Goal: Information Seeking & Learning: Learn about a topic

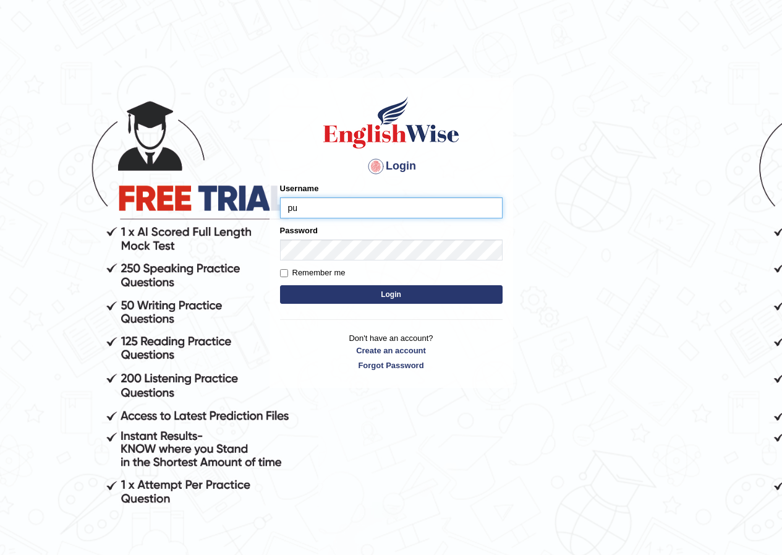
type input "p"
type input "pujap_parrma"
type input "pujap_parramatta"
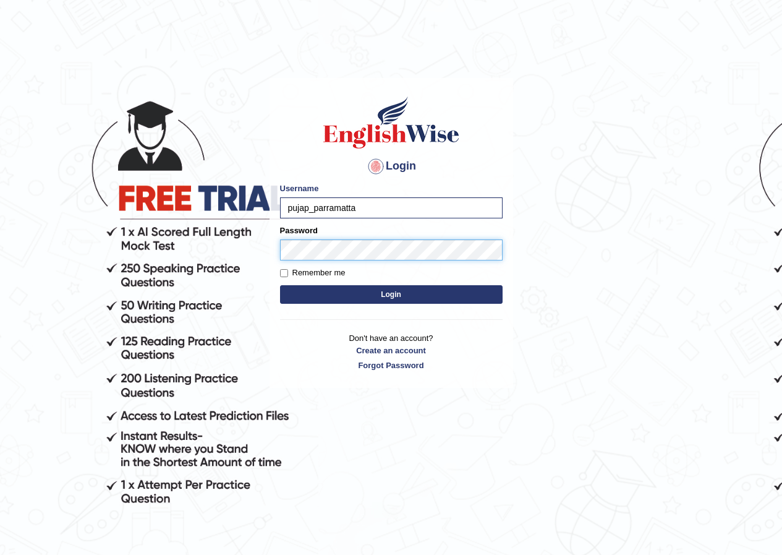
click at [280, 285] on button "Login" at bounding box center [391, 294] width 223 height 19
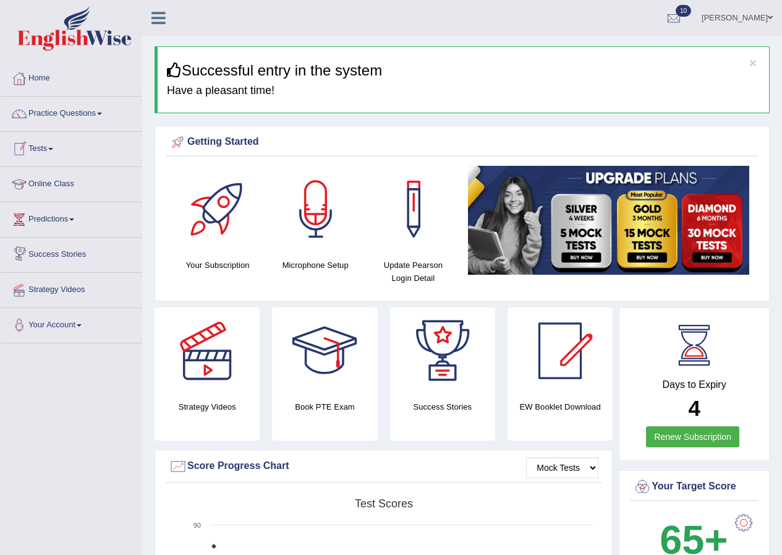
click at [53, 148] on span at bounding box center [50, 149] width 5 height 2
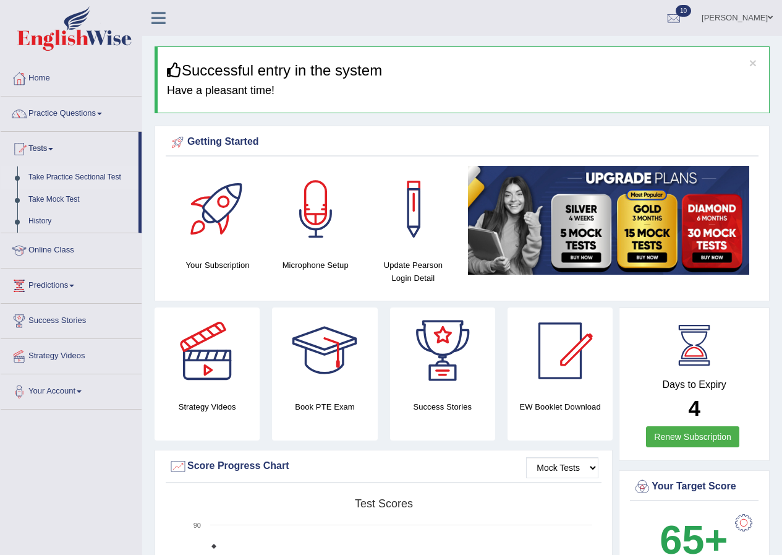
click at [83, 179] on link "Take Practice Sectional Test" at bounding box center [81, 177] width 116 height 22
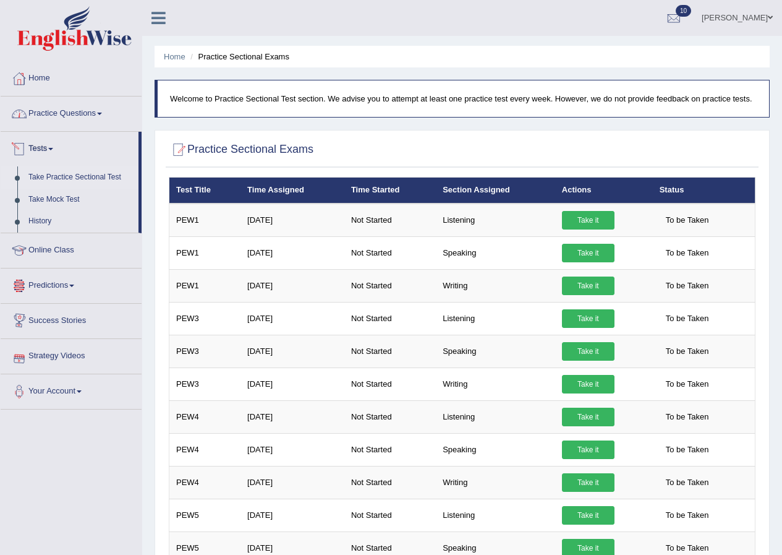
click at [98, 120] on link "Practice Questions" at bounding box center [71, 111] width 141 height 31
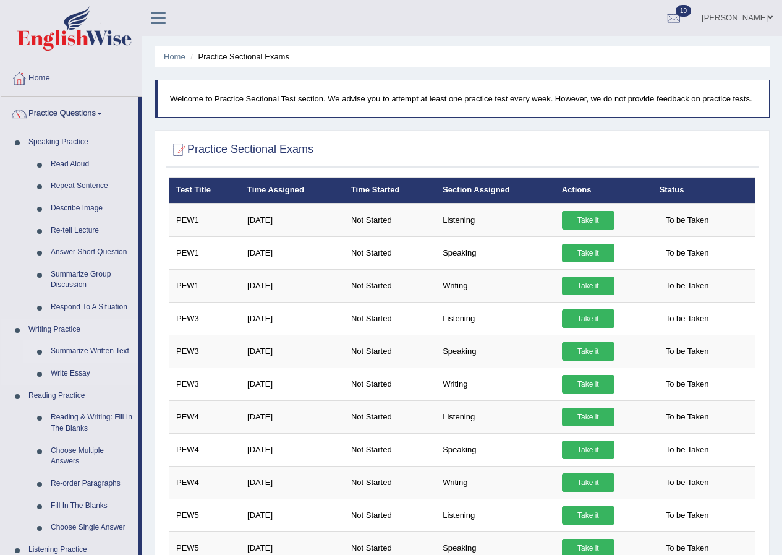
click at [121, 352] on link "Summarize Written Text" at bounding box center [91, 351] width 93 height 22
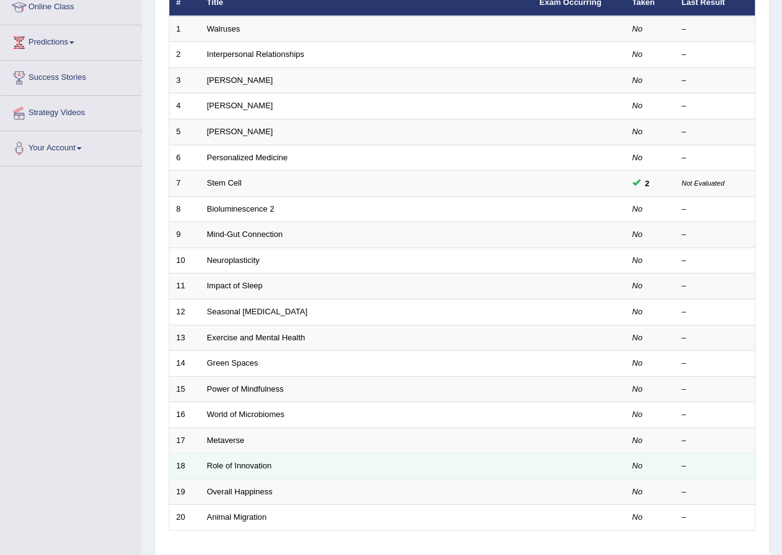
scroll to position [264, 0]
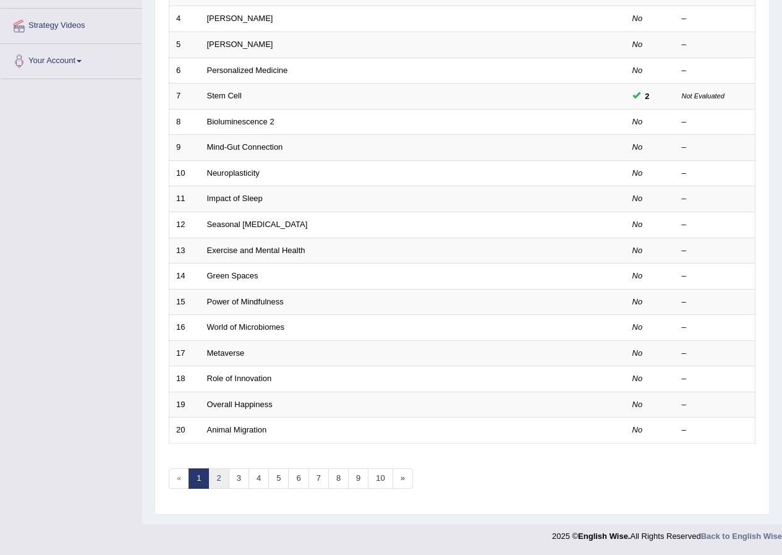
click at [225, 473] on link "2" at bounding box center [218, 478] width 20 height 20
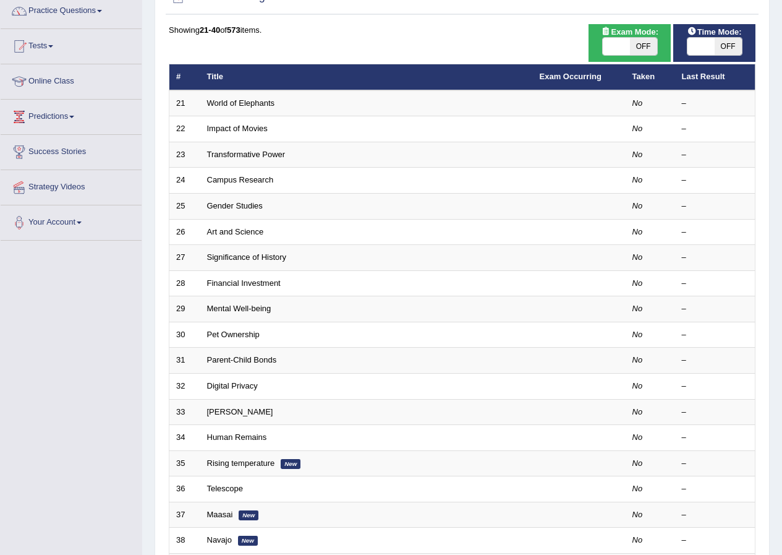
scroll to position [264, 0]
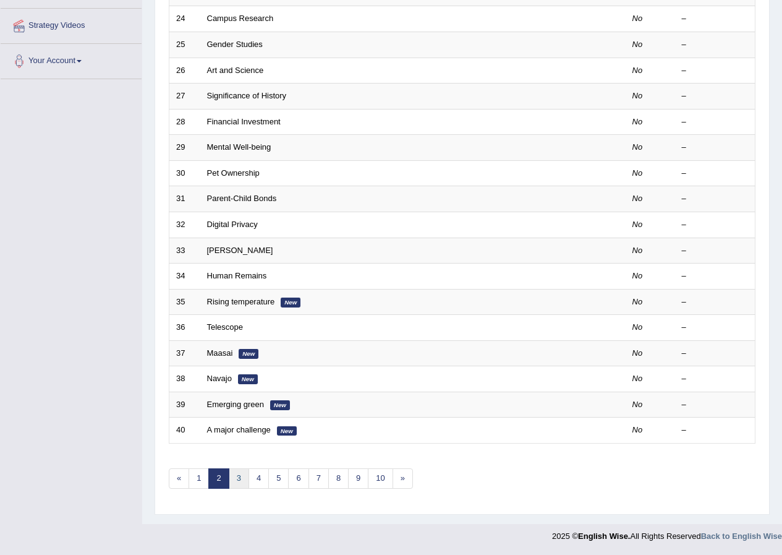
click at [247, 479] on link "3" at bounding box center [239, 478] width 20 height 20
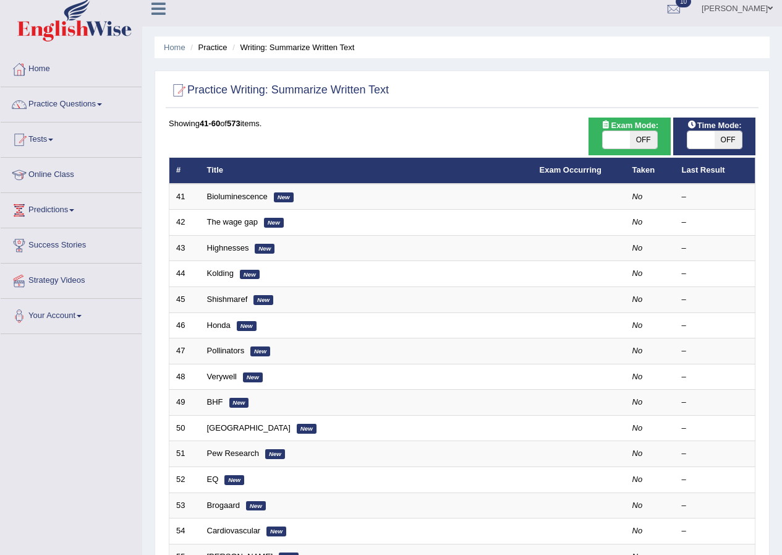
scroll to position [264, 0]
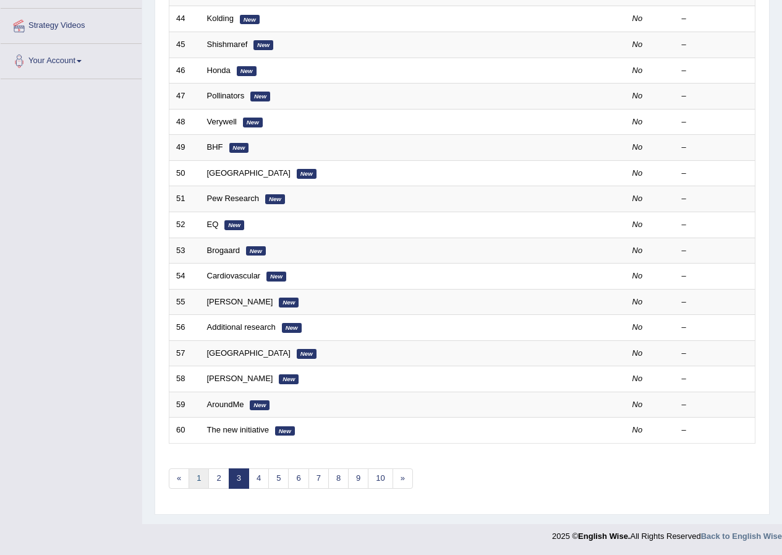
click at [207, 476] on link "1" at bounding box center [199, 478] width 20 height 20
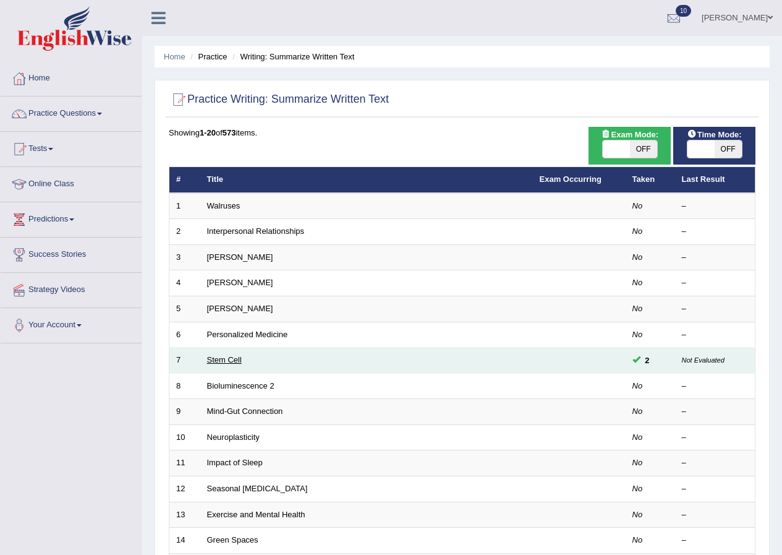
click at [224, 359] on link "Stem Cell" at bounding box center [224, 359] width 35 height 9
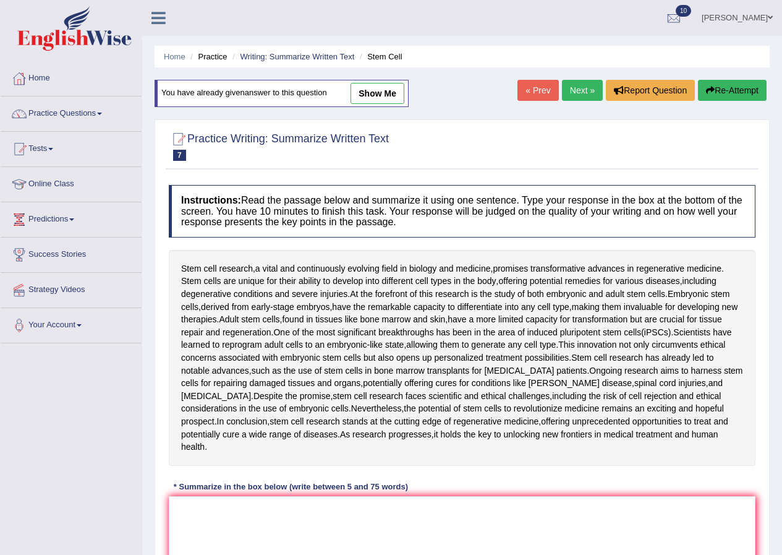
click at [372, 96] on link "show me" at bounding box center [378, 93] width 54 height 21
type textarea "Stem cell research, a vital and continuously evolving field in biology and medi…"
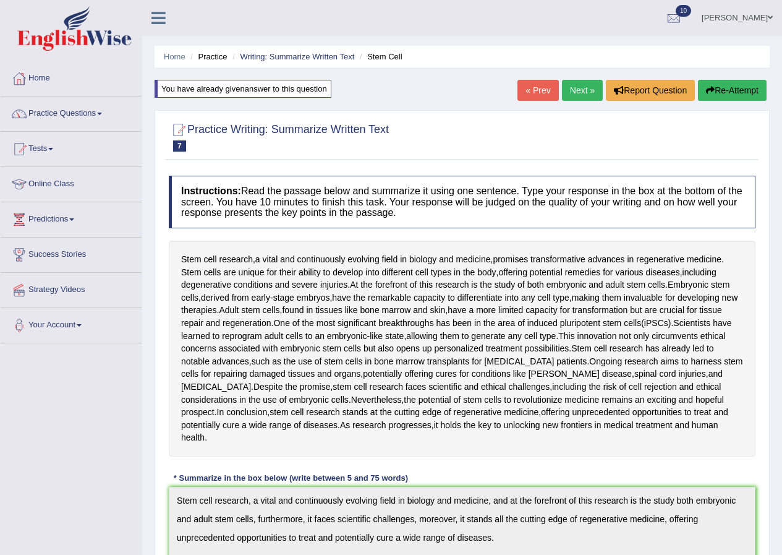
click at [77, 110] on link "Practice Questions" at bounding box center [71, 111] width 141 height 31
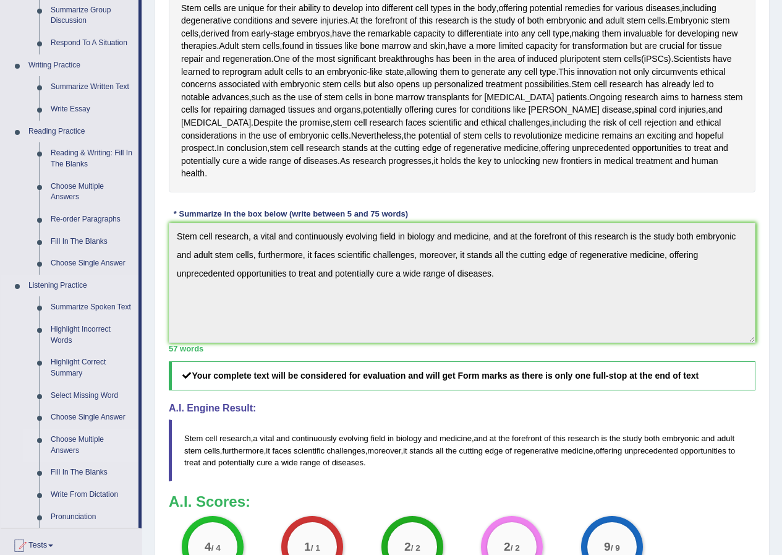
scroll to position [202, 0]
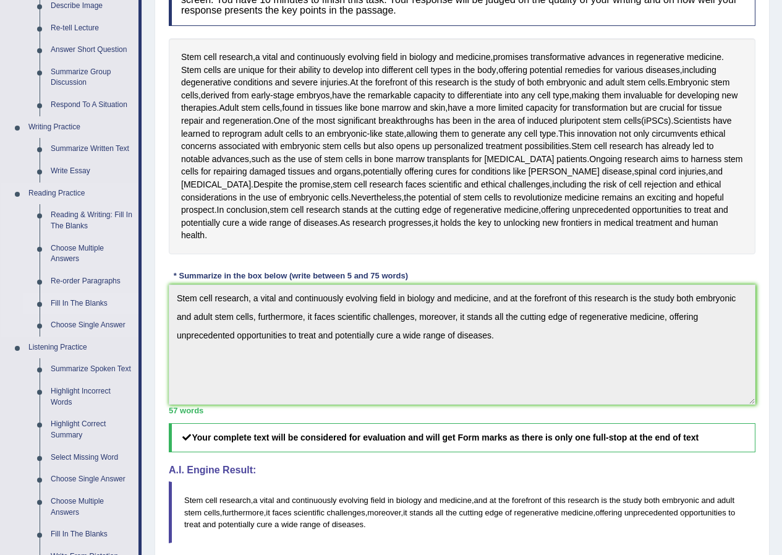
click at [81, 299] on link "Fill In The Blanks" at bounding box center [91, 303] width 93 height 22
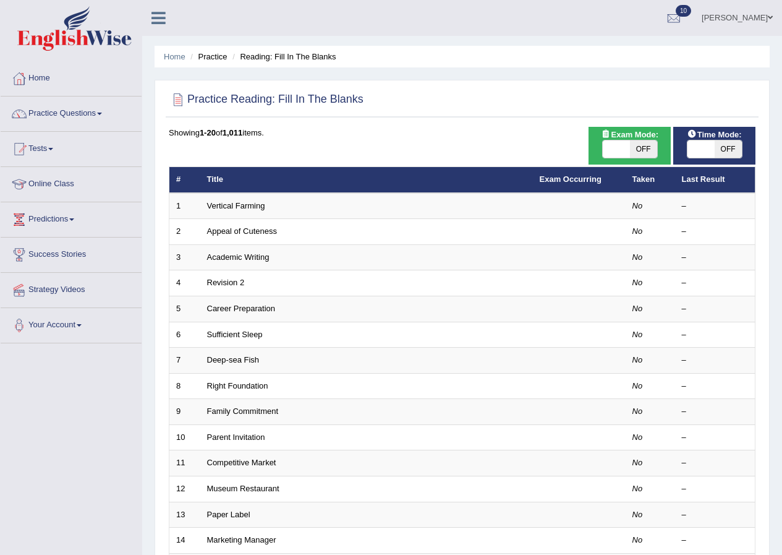
click at [630, 151] on span "OFF" at bounding box center [643, 148] width 27 height 17
checkbox input "true"
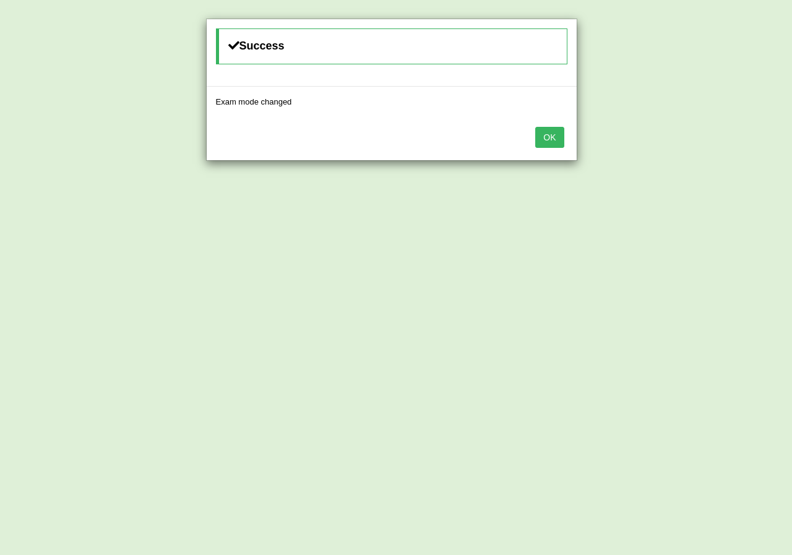
click at [542, 140] on button "OK" at bounding box center [549, 137] width 28 height 21
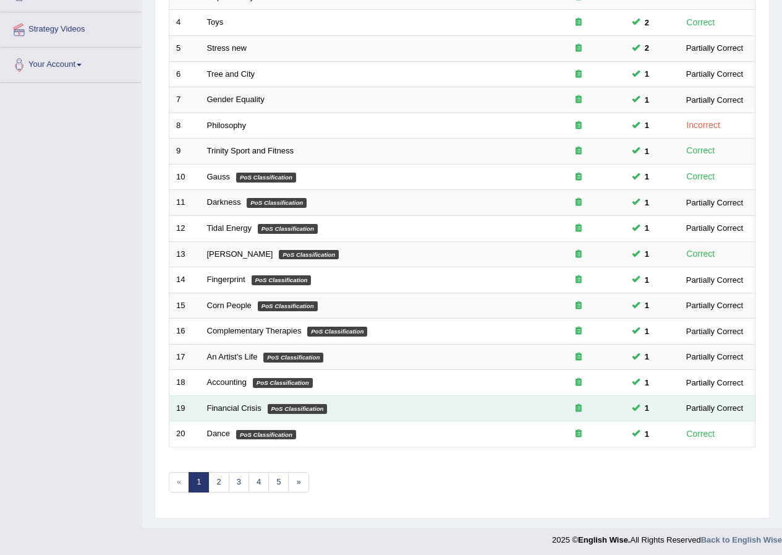
scroll to position [264, 0]
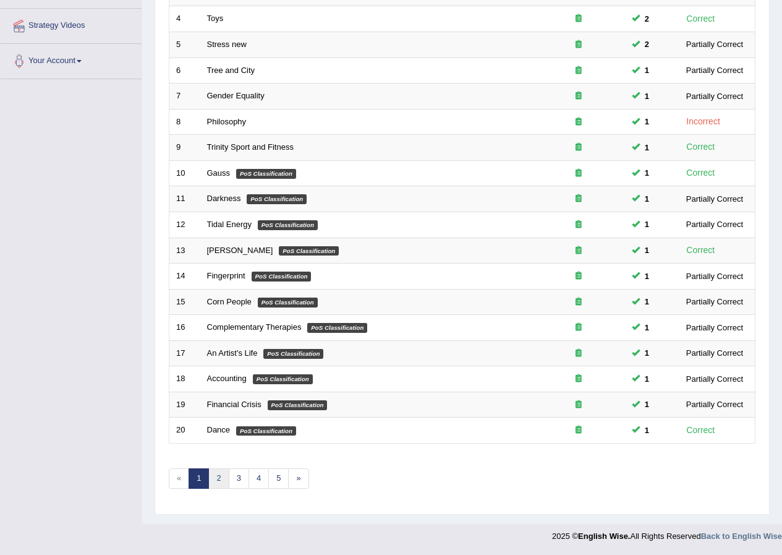
click at [224, 475] on link "2" at bounding box center [218, 478] width 20 height 20
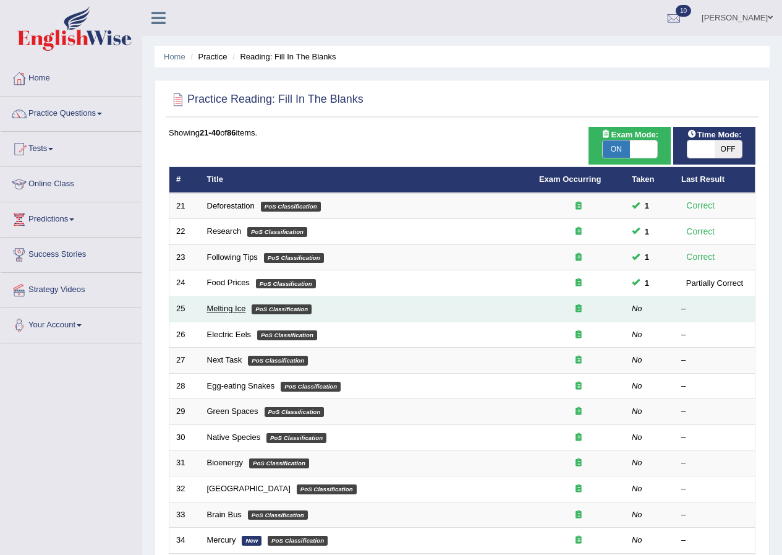
click at [235, 305] on link "Melting Ice" at bounding box center [226, 308] width 39 height 9
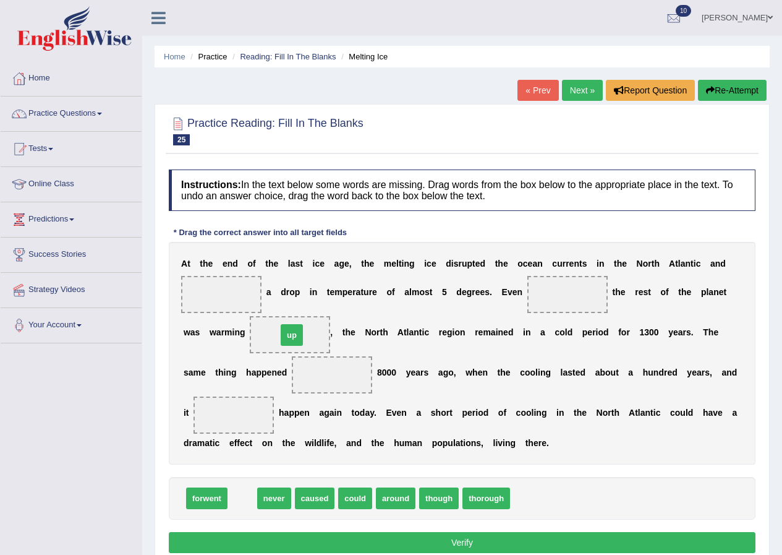
drag, startPoint x: 247, startPoint y: 500, endPoint x: 297, endPoint y: 336, distance: 170.6
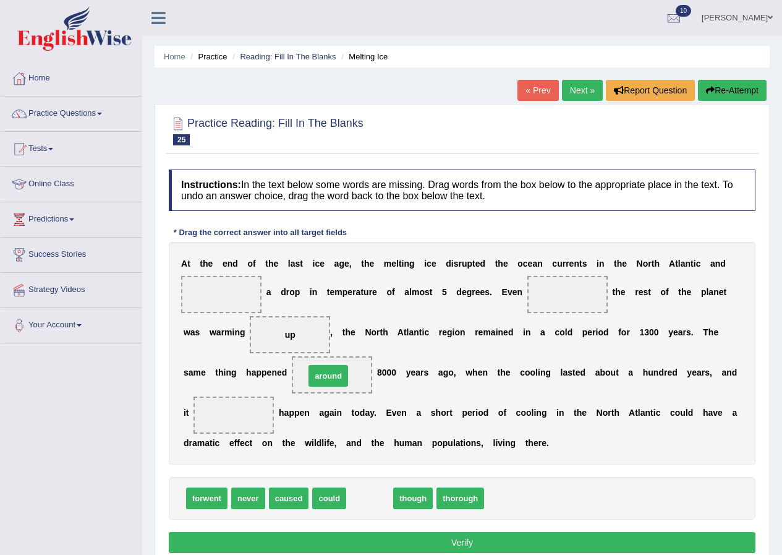
drag, startPoint x: 370, startPoint y: 500, endPoint x: 329, endPoint y: 378, distance: 128.5
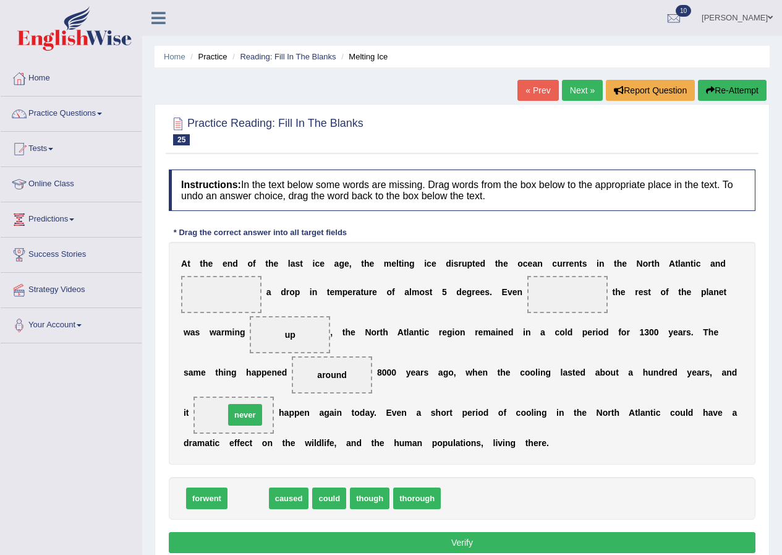
drag, startPoint x: 248, startPoint y: 501, endPoint x: 242, endPoint y: 418, distance: 83.0
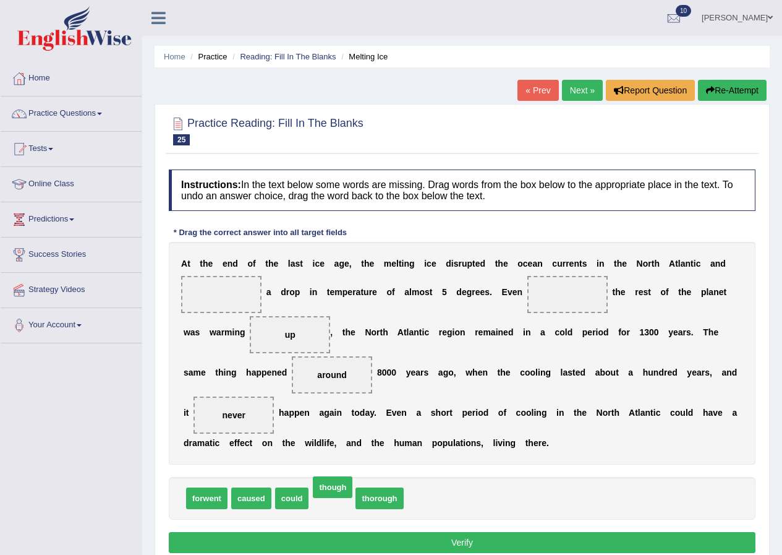
drag, startPoint x: 341, startPoint y: 503, endPoint x: 342, endPoint y: 492, distance: 11.1
drag, startPoint x: 385, startPoint y: 492, endPoint x: 571, endPoint y: 284, distance: 279.0
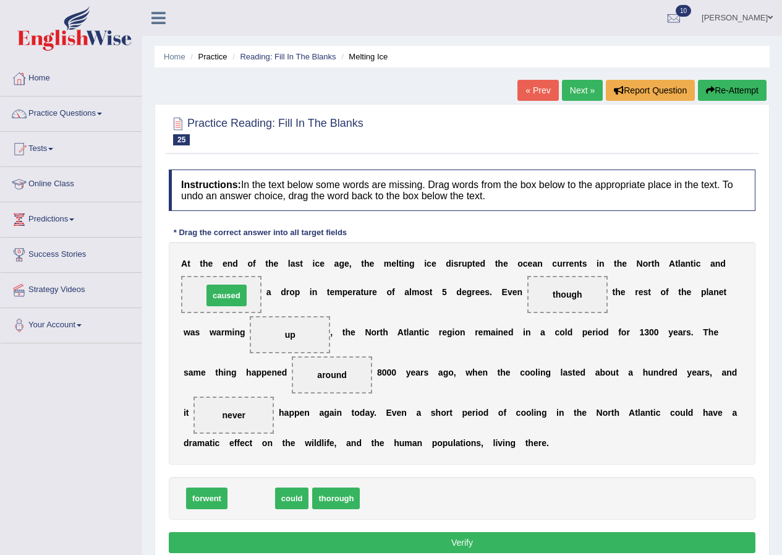
drag, startPoint x: 257, startPoint y: 498, endPoint x: 233, endPoint y: 295, distance: 204.3
click at [442, 540] on button "Verify" at bounding box center [462, 542] width 587 height 21
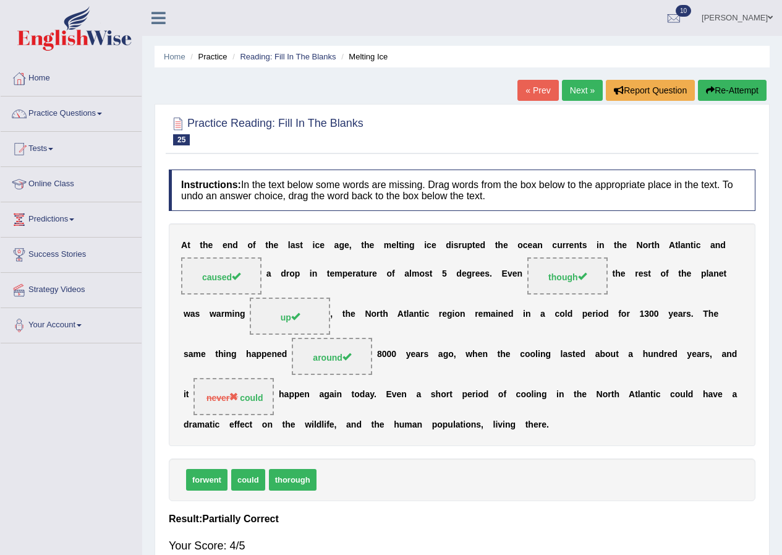
click at [41, 80] on link "Home" at bounding box center [71, 76] width 141 height 31
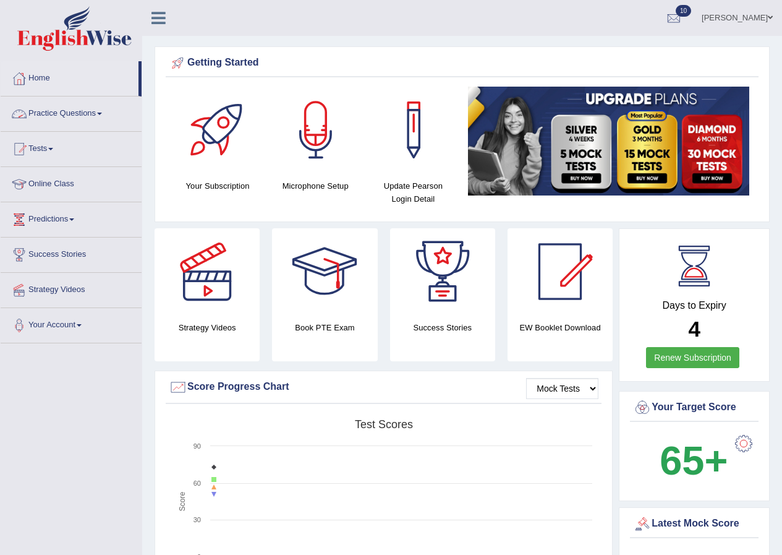
click at [105, 111] on link "Practice Questions" at bounding box center [71, 111] width 141 height 31
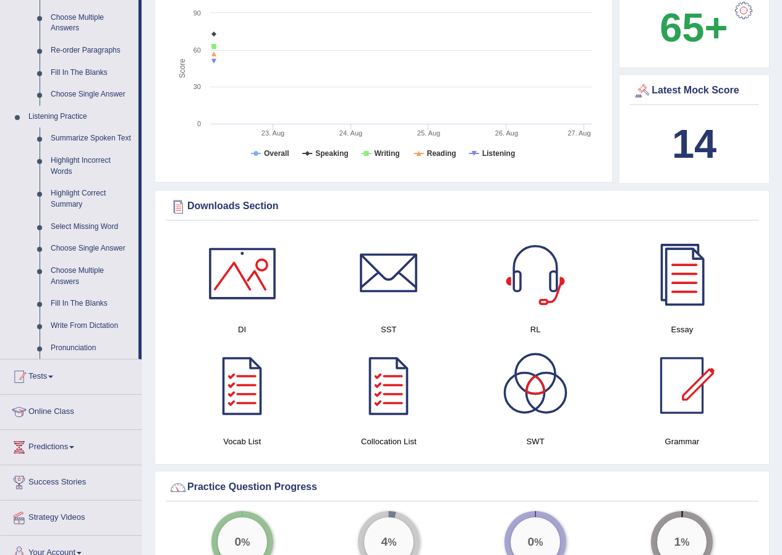
scroll to position [247, 0]
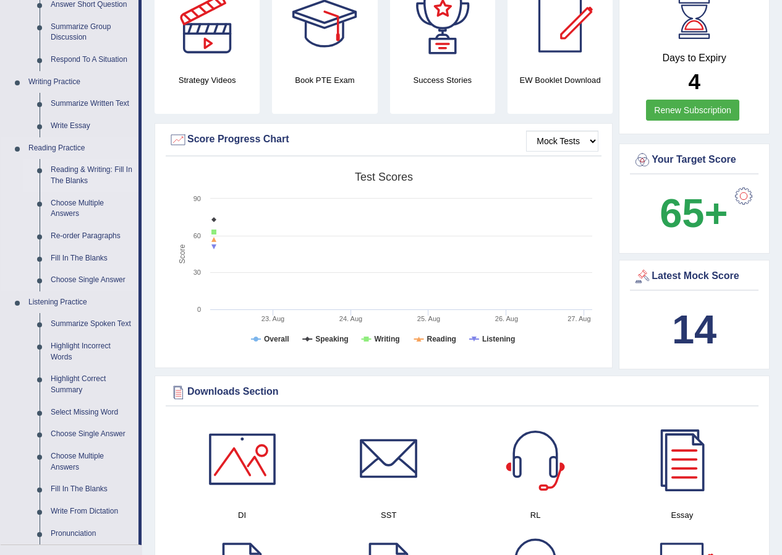
click at [74, 177] on link "Reading & Writing: Fill In The Blanks" at bounding box center [91, 175] width 93 height 33
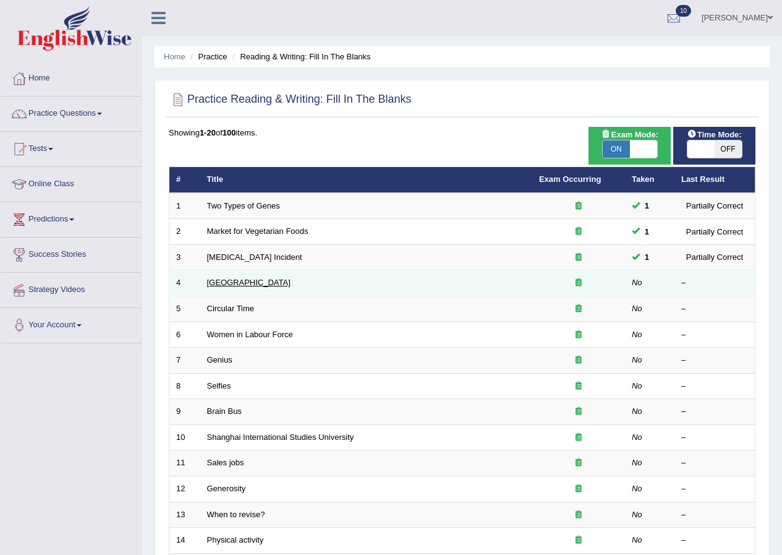
click at [218, 278] on link "Bhutan" at bounding box center [248, 282] width 83 height 9
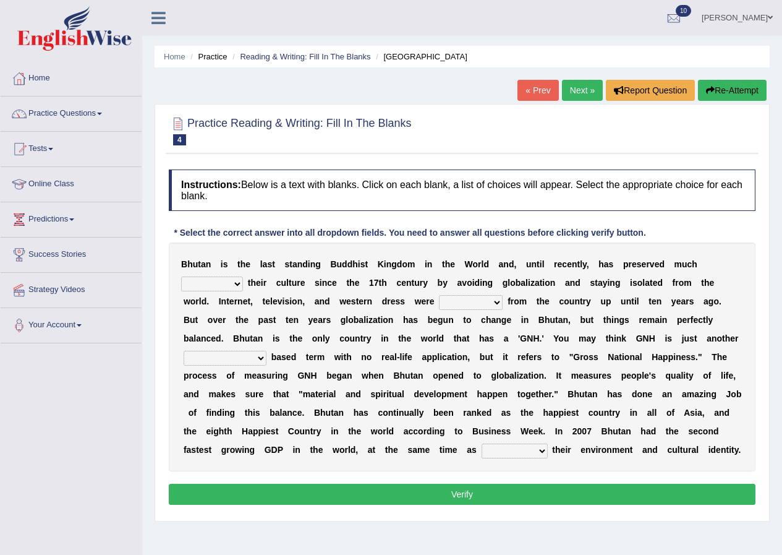
click at [220, 286] on select "of about to for" at bounding box center [212, 283] width 62 height 15
select select "of"
click at [181, 276] on select "of about to for" at bounding box center [212, 283] width 62 height 15
click at [471, 303] on select "summoned observed displayed banned" at bounding box center [471, 302] width 64 height 15
select select "banned"
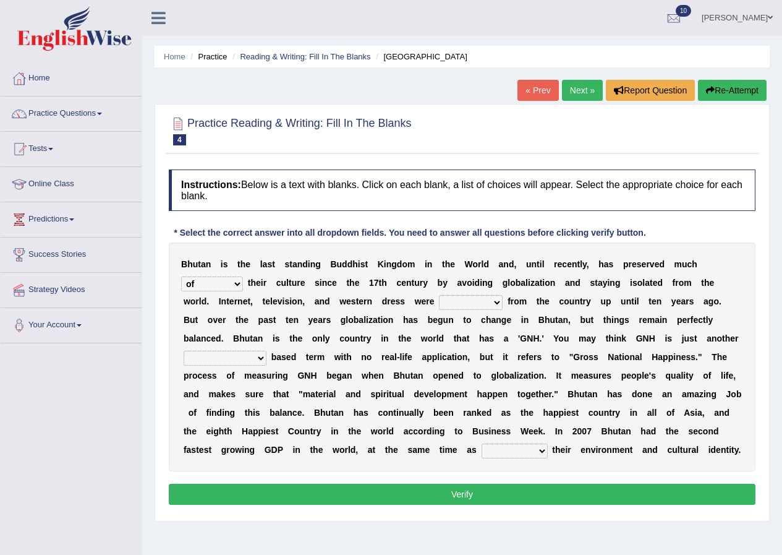
click at [439, 295] on select "summoned observed displayed banned" at bounding box center [471, 302] width 64 height 15
click at [271, 362] on b "b" at bounding box center [274, 357] width 6 height 10
click at [230, 359] on select "statistically barely overwhelmingly roughly" at bounding box center [225, 358] width 83 height 15
select select "statistically"
click at [184, 351] on select "statistically barely overwhelmingly roughly" at bounding box center [225, 358] width 83 height 15
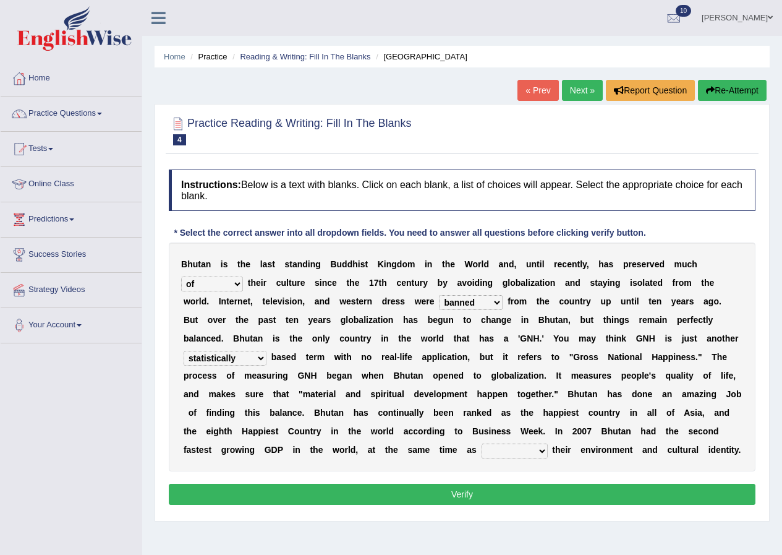
click at [495, 448] on select "demeaning intruding maintaining mourning" at bounding box center [515, 450] width 66 height 15
select select "demeaning"
click at [482, 443] on select "demeaning intruding maintaining mourning" at bounding box center [515, 450] width 66 height 15
click at [496, 492] on button "Verify" at bounding box center [462, 494] width 587 height 21
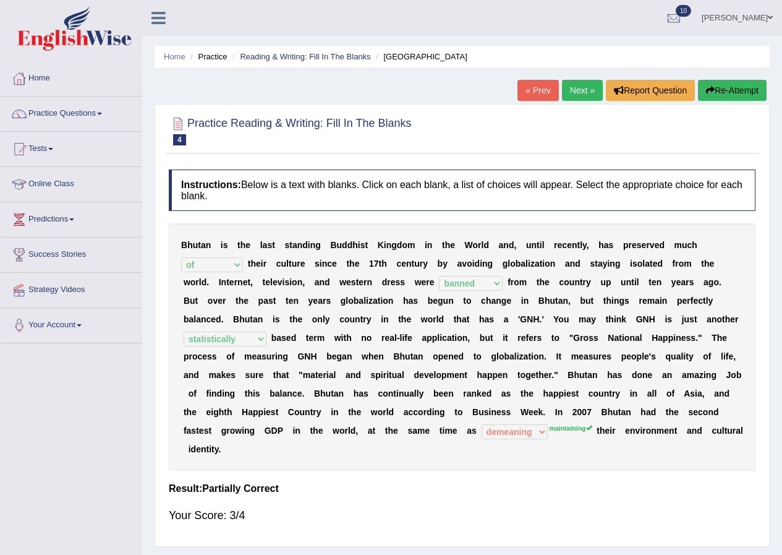
click at [720, 95] on button "Re-Attempt" at bounding box center [732, 90] width 69 height 21
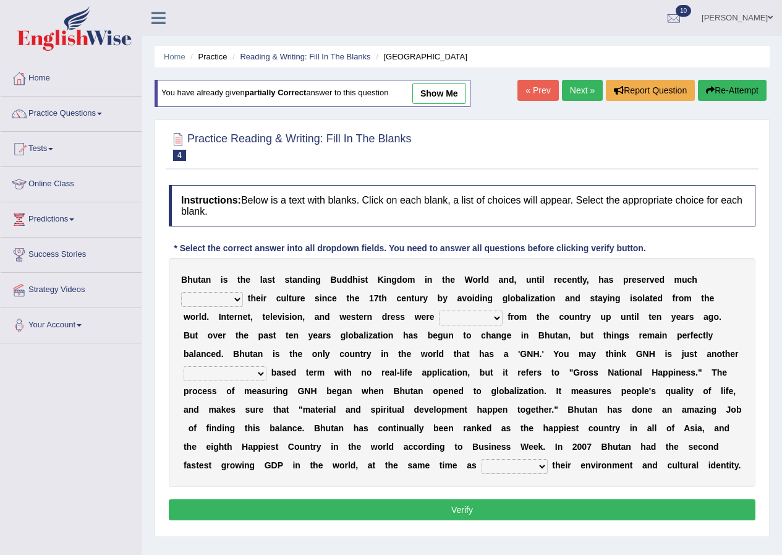
click at [259, 375] on select "statistically barely overwhelmingly roughly" at bounding box center [225, 373] width 83 height 15
click at [523, 466] on select "demeaning intruding maintaining mourning" at bounding box center [515, 466] width 66 height 15
click at [250, 373] on select "statistically barely overwhelmingly roughly" at bounding box center [225, 373] width 83 height 15
click at [307, 521] on div "Instructions: Below is a text with blanks. Click on each blank, a list of choic…" at bounding box center [462, 354] width 593 height 351
click at [29, 82] on link "Home" at bounding box center [71, 76] width 141 height 31
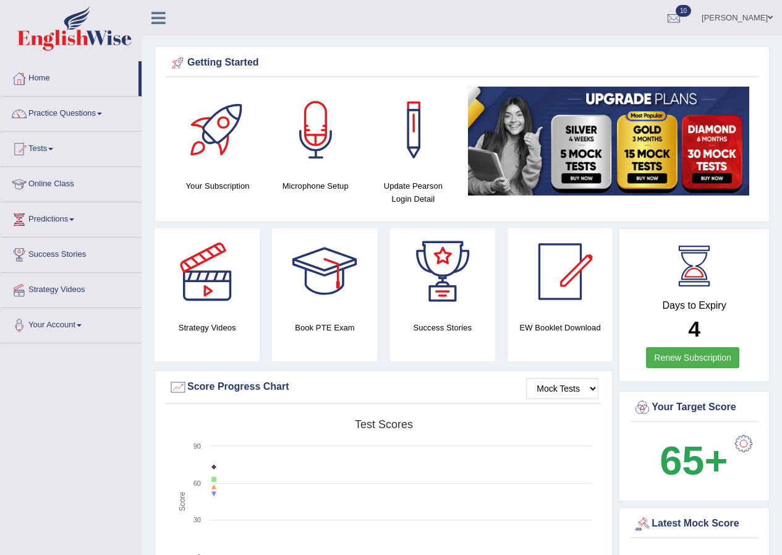
click at [589, 66] on div "Getting Started" at bounding box center [462, 63] width 587 height 19
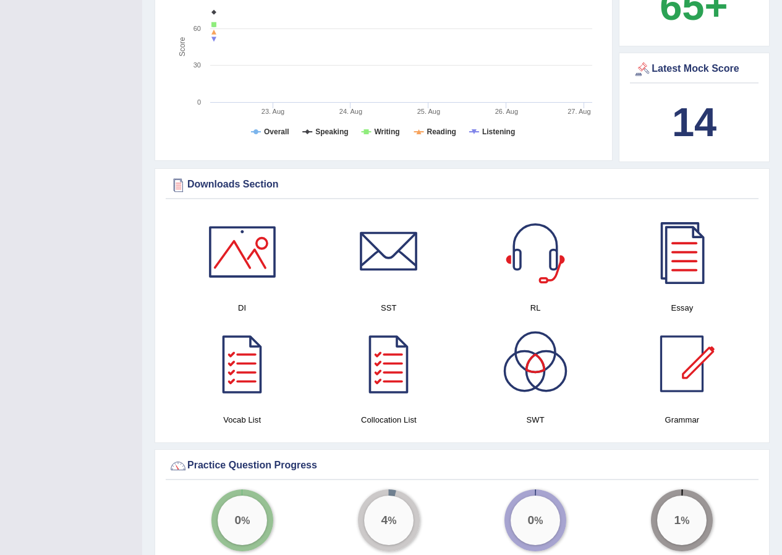
scroll to position [485, 0]
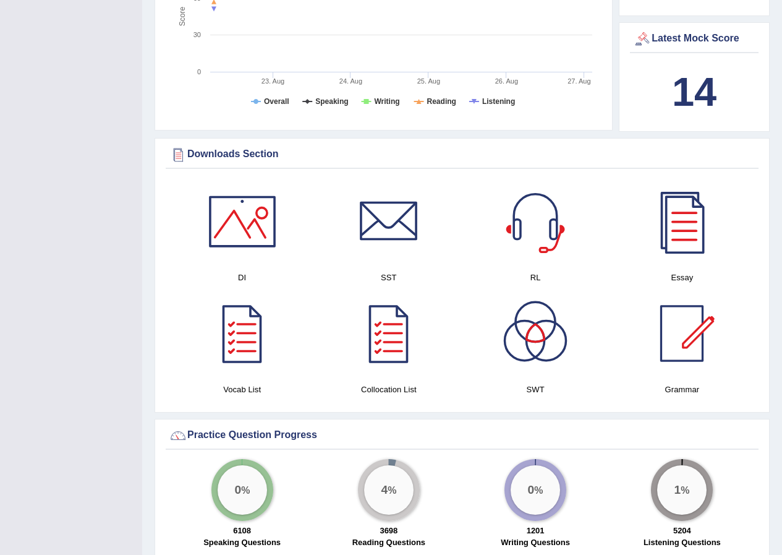
drag, startPoint x: 567, startPoint y: 133, endPoint x: 617, endPoint y: 134, distance: 50.1
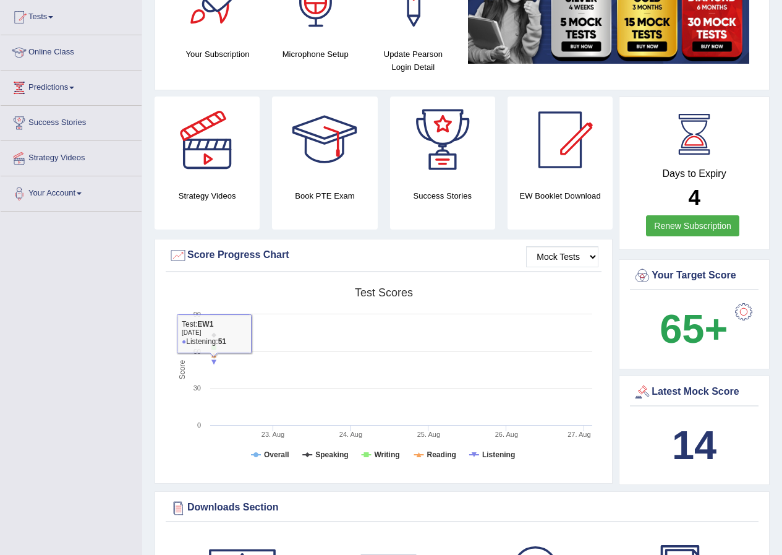
scroll to position [0, 0]
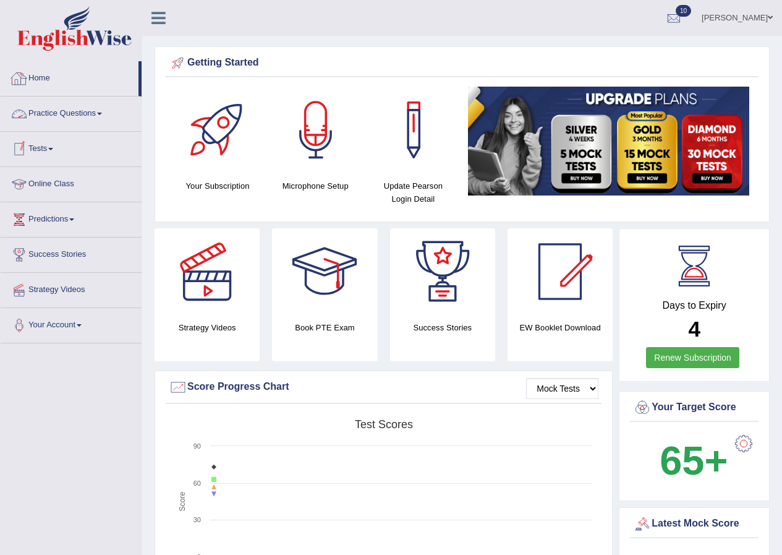
click at [66, 88] on link "Home" at bounding box center [70, 76] width 138 height 31
click at [51, 108] on link "Practice Questions" at bounding box center [71, 111] width 141 height 31
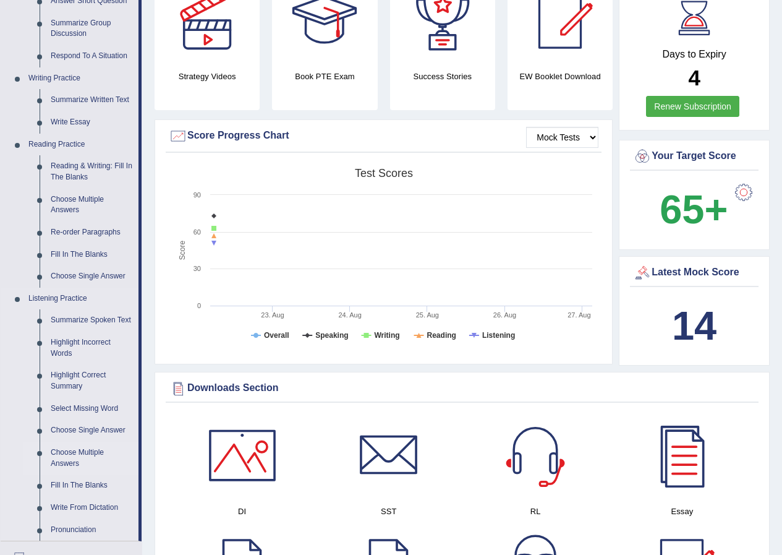
scroll to position [433, 0]
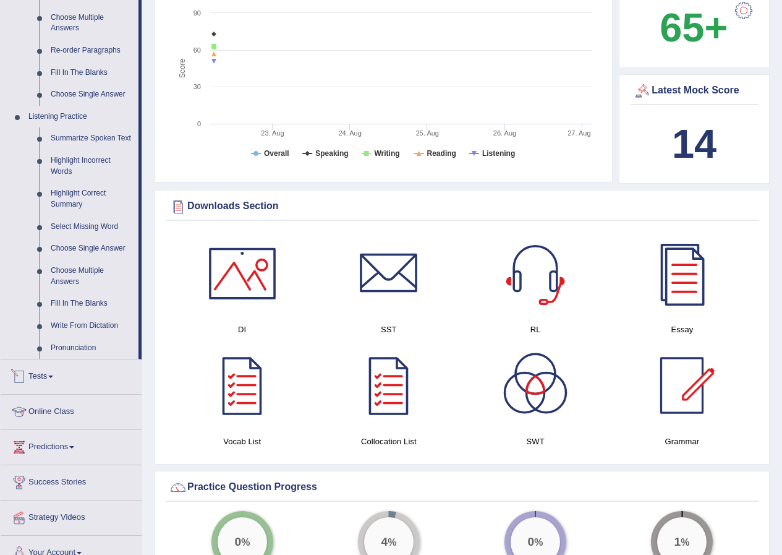
click at [58, 383] on link "Tests" at bounding box center [71, 374] width 141 height 31
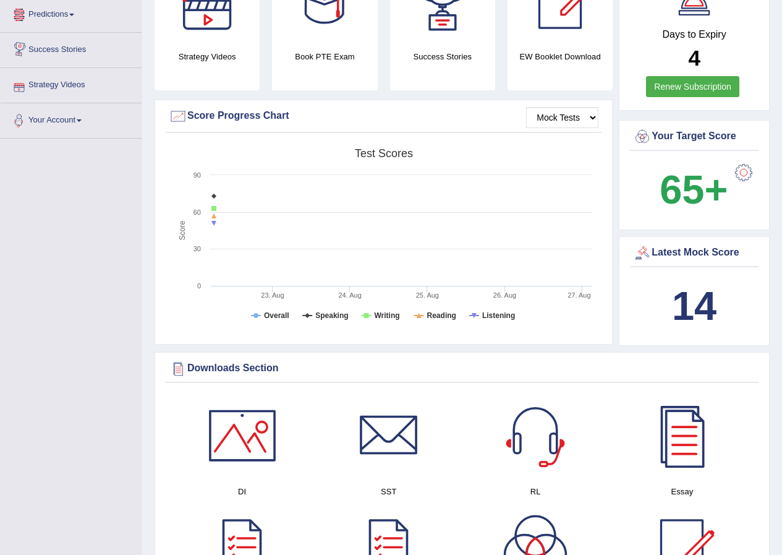
scroll to position [0, 0]
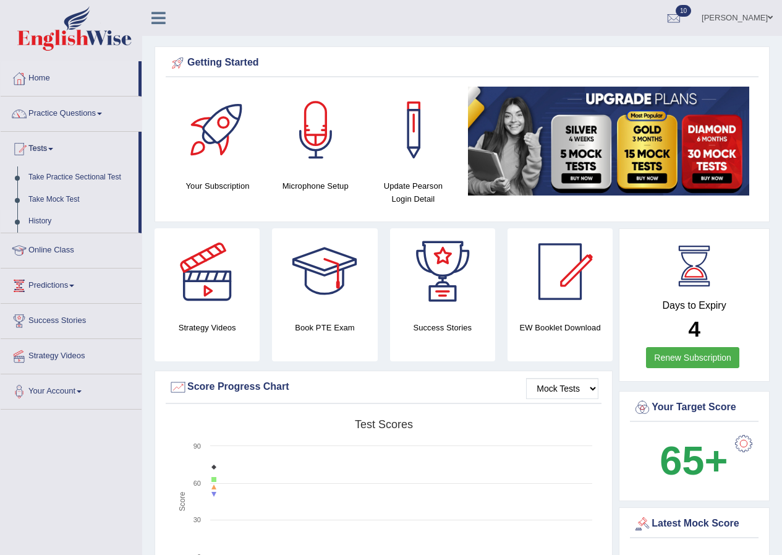
click at [36, 216] on link "History" at bounding box center [81, 221] width 116 height 22
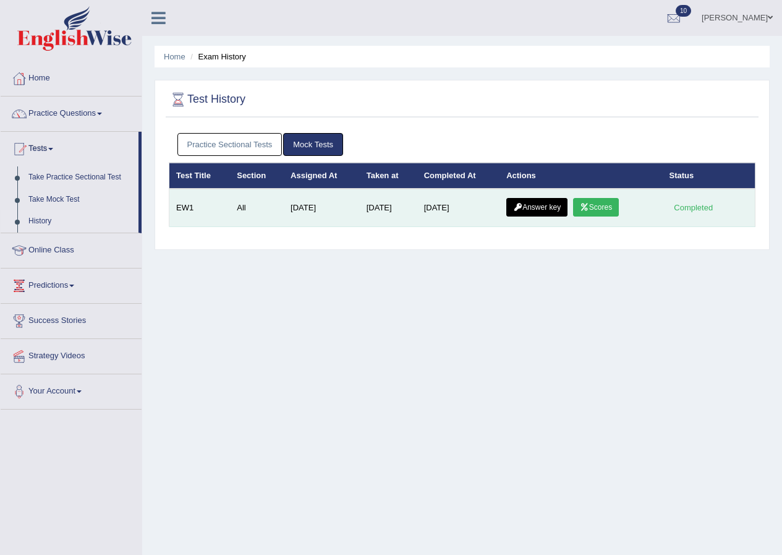
click at [599, 205] on link "Scores" at bounding box center [596, 207] width 46 height 19
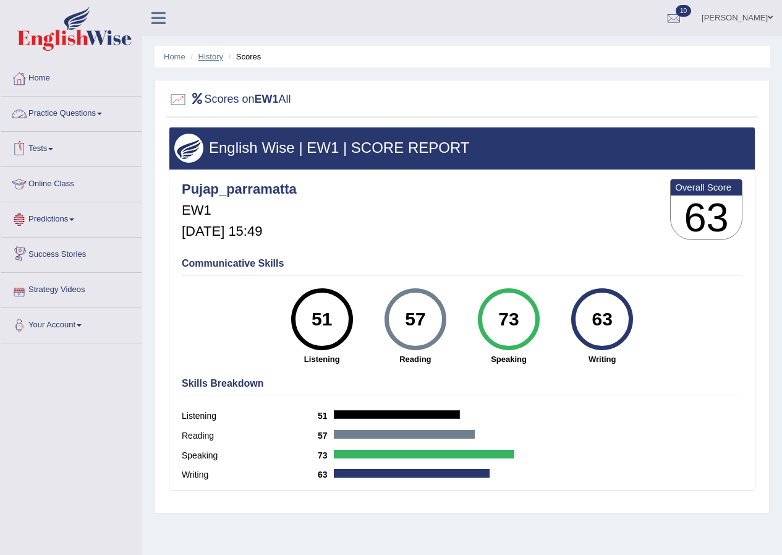
click at [201, 56] on link "History" at bounding box center [210, 56] width 25 height 9
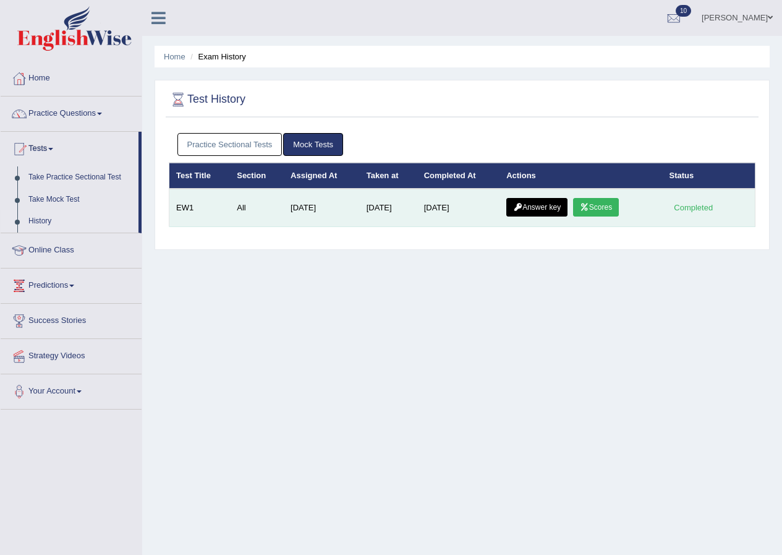
click at [526, 206] on link "Answer key" at bounding box center [536, 207] width 61 height 19
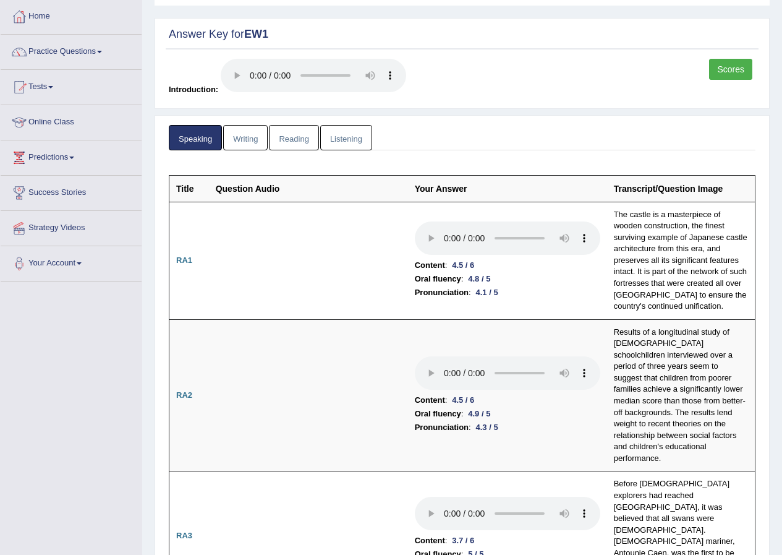
click at [295, 140] on link "Reading" at bounding box center [293, 137] width 49 height 25
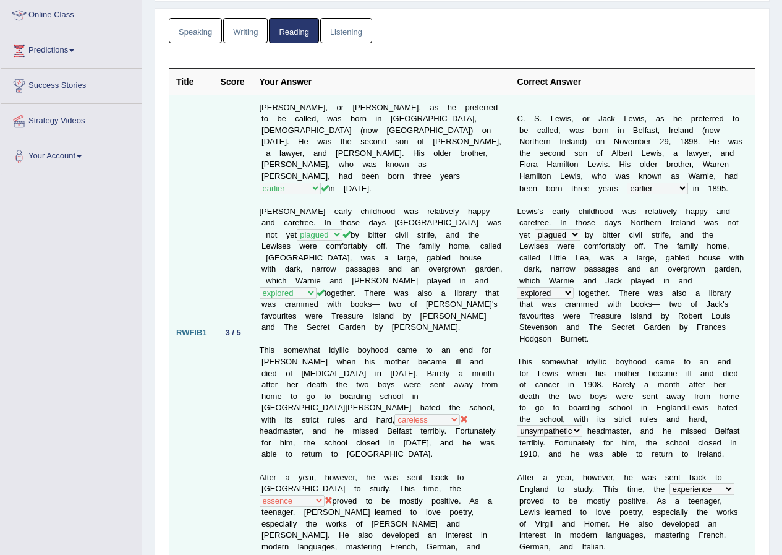
scroll to position [186, 0]
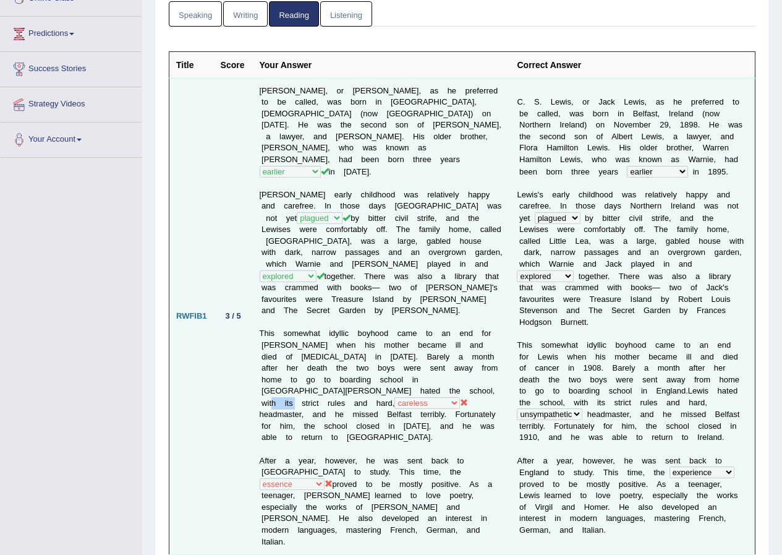
drag, startPoint x: 432, startPoint y: 380, endPoint x: 483, endPoint y: 377, distance: 50.8
click at [410, 377] on td "C. S. Lewis, or Jack Lewis, as he preferred to be called, was born in Belfast, …" at bounding box center [382, 316] width 258 height 477
click at [409, 382] on td "C. S. Lewis, or Jack Lewis, as he preferred to be called, was born in Belfast, …" at bounding box center [382, 316] width 258 height 477
drag, startPoint x: 409, startPoint y: 382, endPoint x: 425, endPoint y: 377, distance: 17.2
click at [425, 377] on td "C. S. Lewis, or Jack Lewis, as he preferred to be called, was born in Belfast, …" at bounding box center [382, 316] width 258 height 477
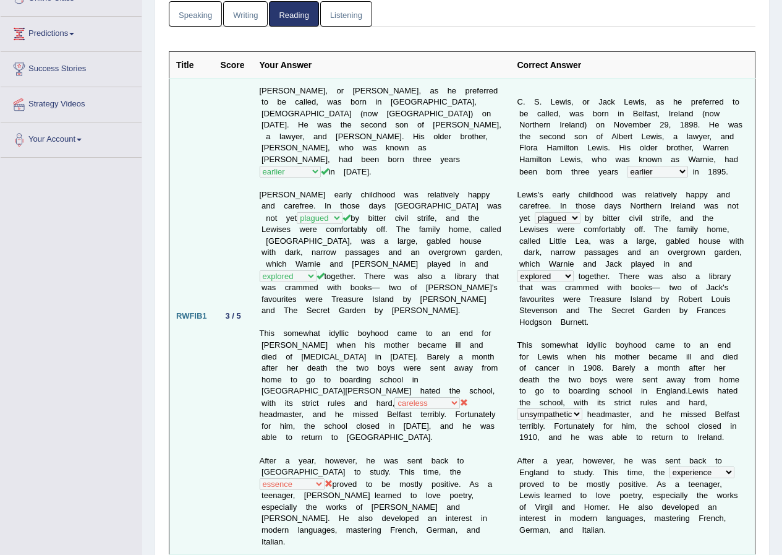
click at [372, 383] on td "C. S. Lewis, or Jack Lewis, as he preferred to be called, was born in Belfast, …" at bounding box center [382, 316] width 258 height 477
drag, startPoint x: 344, startPoint y: 383, endPoint x: 403, endPoint y: 377, distance: 59.0
click at [403, 377] on td "C. S. Lewis, or Jack Lewis, as he preferred to be called, was born in Belfast, …" at bounding box center [382, 316] width 258 height 477
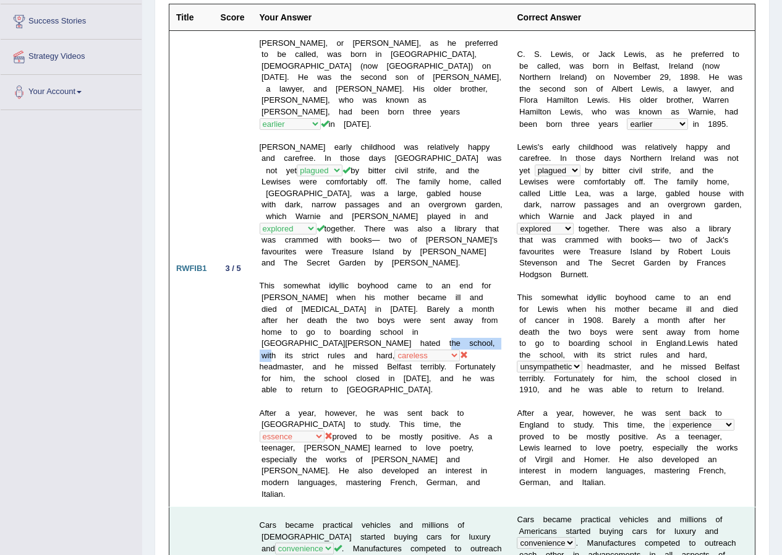
scroll to position [309, 0]
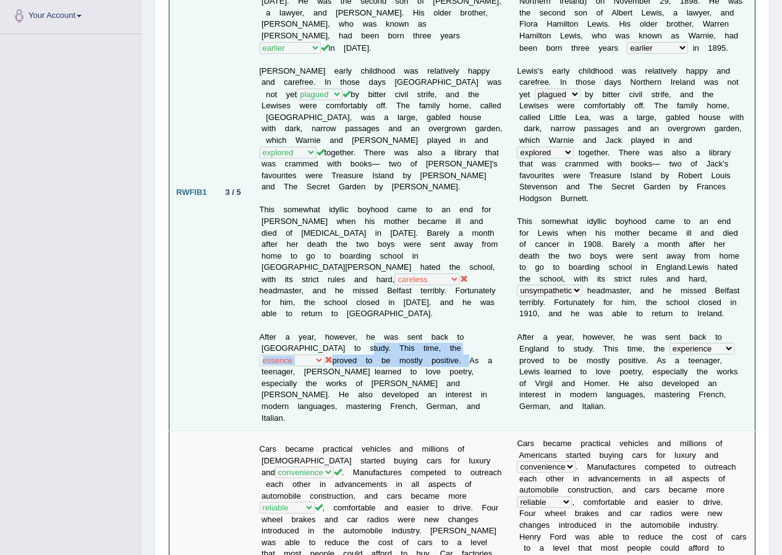
drag, startPoint x: 394, startPoint y: 336, endPoint x: 352, endPoint y: 328, distance: 42.9
click at [352, 328] on td "C. S. Lewis, or Jack Lewis, as he preferred to be called, was born in Belfast, …" at bounding box center [382, 192] width 258 height 477
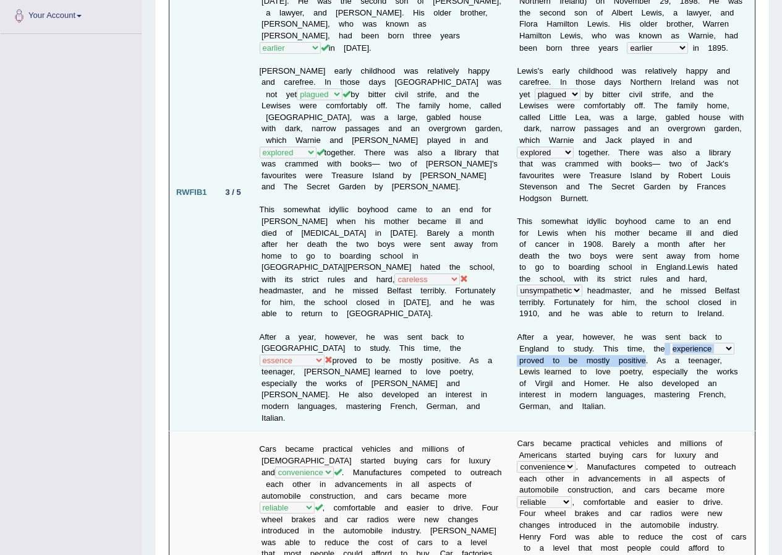
click at [665, 323] on td "C . S . L e w i s , o r J a c k L e w i s , a s h e p r e f e r r e d t o b e c…" at bounding box center [632, 192] width 245 height 477
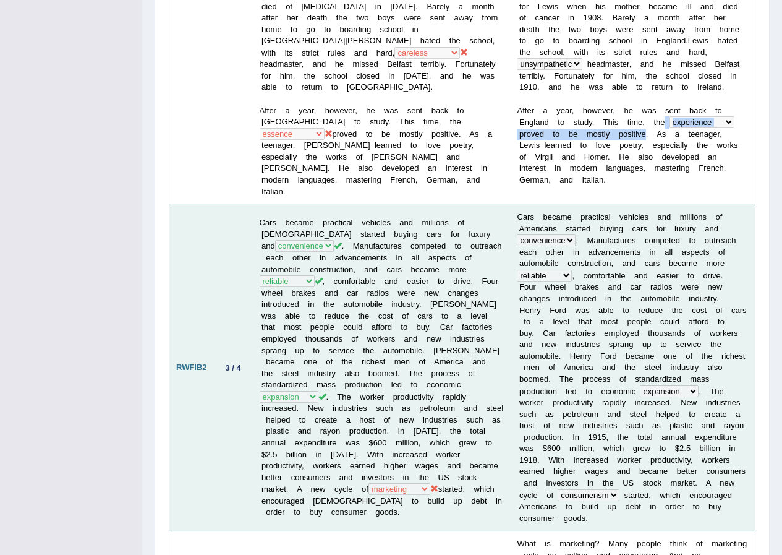
scroll to position [557, 0]
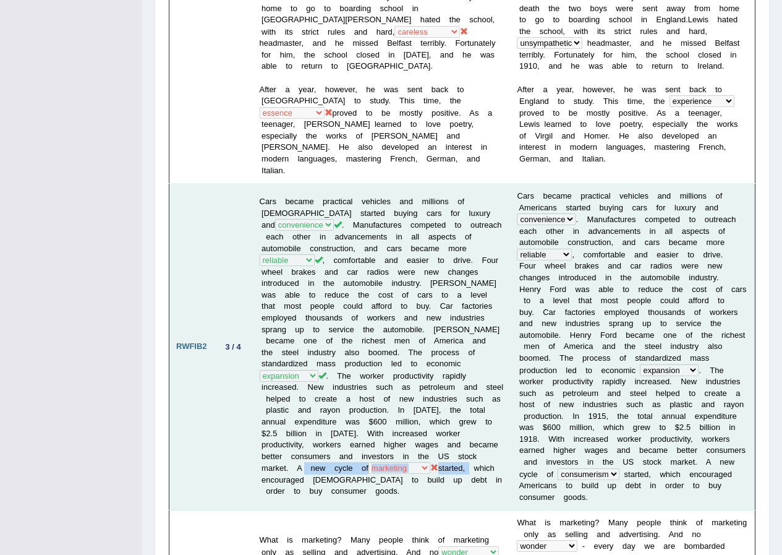
drag, startPoint x: 362, startPoint y: 429, endPoint x: 289, endPoint y: 445, distance: 74.1
click at [289, 445] on td "Cars became practical vehicles and millions of Americans started buying cars fo…" at bounding box center [382, 347] width 258 height 327
drag, startPoint x: 651, startPoint y: 427, endPoint x: 722, endPoint y: 427, distance: 71.1
click at [722, 427] on td "C a r s b e c a m e p r a c t i c a l v e h i c l e s a n d m i l l i o n s o f…" at bounding box center [632, 347] width 245 height 327
click at [443, 444] on td "Cars became practical vehicles and millions of Americans started buying cars fo…" at bounding box center [382, 347] width 258 height 327
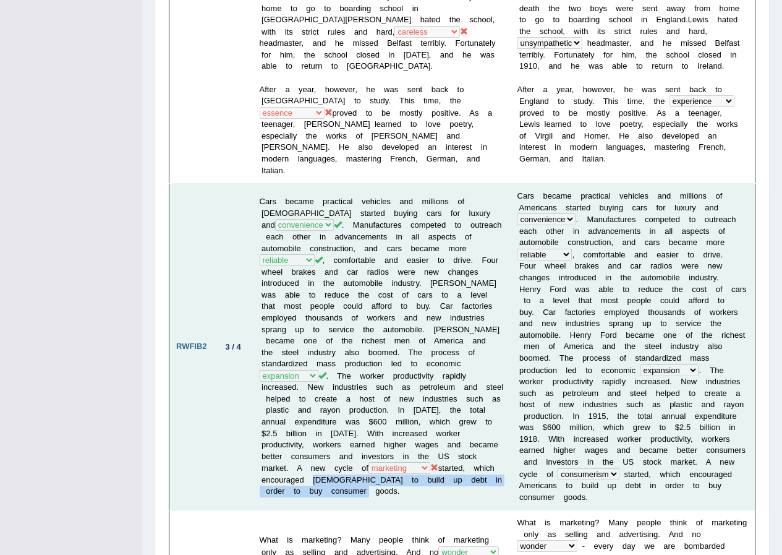
drag, startPoint x: 373, startPoint y: 438, endPoint x: 429, endPoint y: 450, distance: 56.3
click at [429, 450] on td "Cars became practical vehicles and millions of Americans started buying cars fo…" at bounding box center [382, 347] width 258 height 327
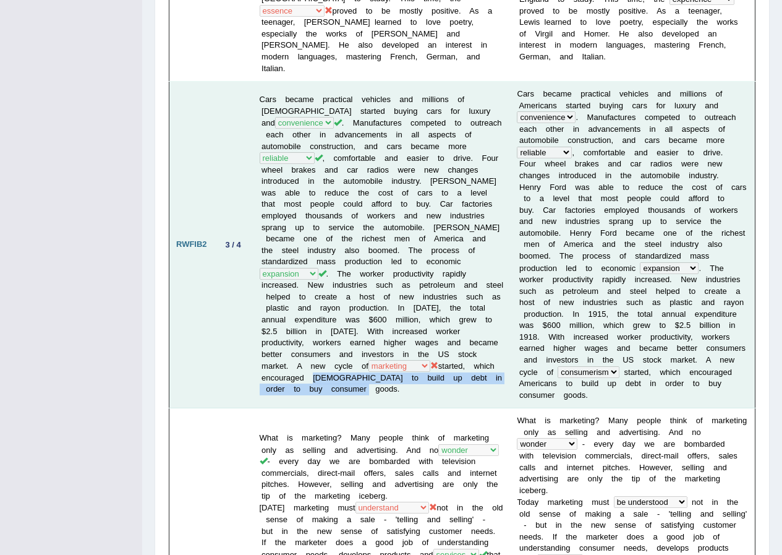
scroll to position [804, 0]
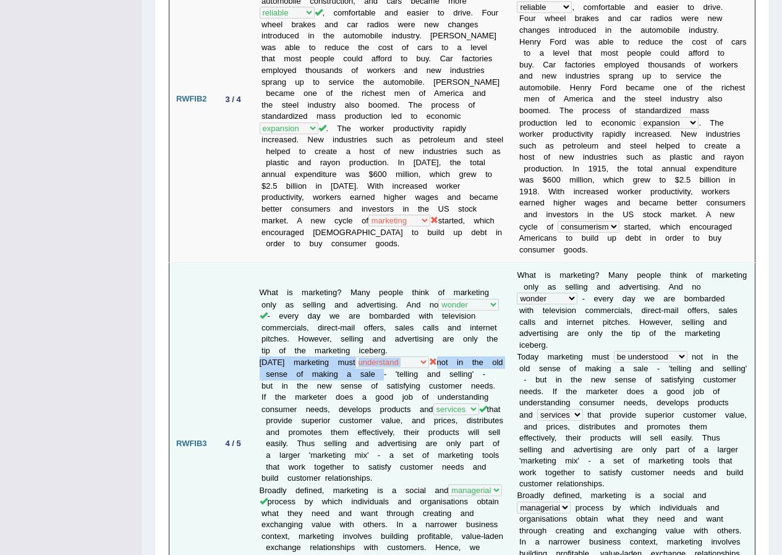
drag, startPoint x: 394, startPoint y: 323, endPoint x: 260, endPoint y: 316, distance: 134.4
click at [260, 316] on td "What is marketing? Many people think of marketing only as selling and advertisi…" at bounding box center [382, 444] width 258 height 362
click at [364, 343] on td "What is marketing? Many people think of marketing only as selling and advertisi…" at bounding box center [382, 444] width 258 height 362
drag, startPoint x: 393, startPoint y: 322, endPoint x: 263, endPoint y: 318, distance: 130.5
click at [263, 318] on td "What is marketing? Many people think of marketing only as selling and advertisi…" at bounding box center [382, 444] width 258 height 362
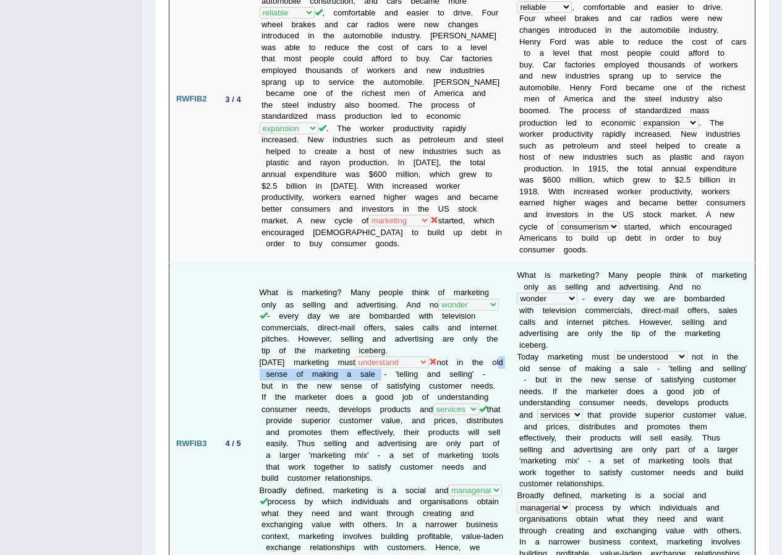
click at [299, 318] on td "What is marketing? Many people think of marketing only as selling and advertisi…" at bounding box center [382, 444] width 258 height 362
drag, startPoint x: 288, startPoint y: 315, endPoint x: 346, endPoint y: 311, distance: 58.9
click at [346, 311] on td "What is marketing? Many people think of marketing only as selling and advertisi…" at bounding box center [382, 444] width 258 height 362
click at [594, 305] on td "W h a t i s m a r k e t i n g ? M a n y p e o p l e t h i n k o f m a r k e t i…" at bounding box center [632, 444] width 245 height 362
click at [312, 305] on td "What is marketing? Many people think of marketing only as selling and advertisi…" at bounding box center [382, 444] width 258 height 362
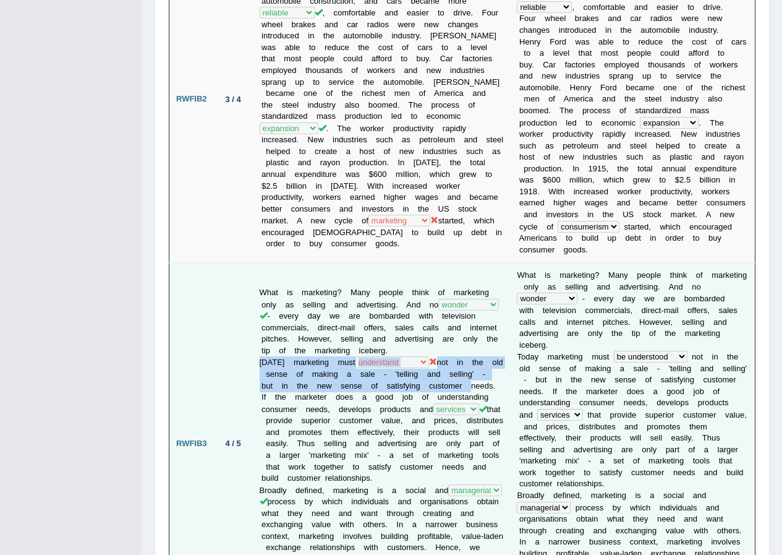
drag, startPoint x: 257, startPoint y: 309, endPoint x: 480, endPoint y: 336, distance: 224.2
click at [480, 336] on td "What is marketing? Many people think of marketing only as selling and advertisi…" at bounding box center [382, 444] width 258 height 362
click at [332, 329] on td "What is marketing? Many people think of marketing only as selling and advertisi…" at bounding box center [382, 444] width 258 height 362
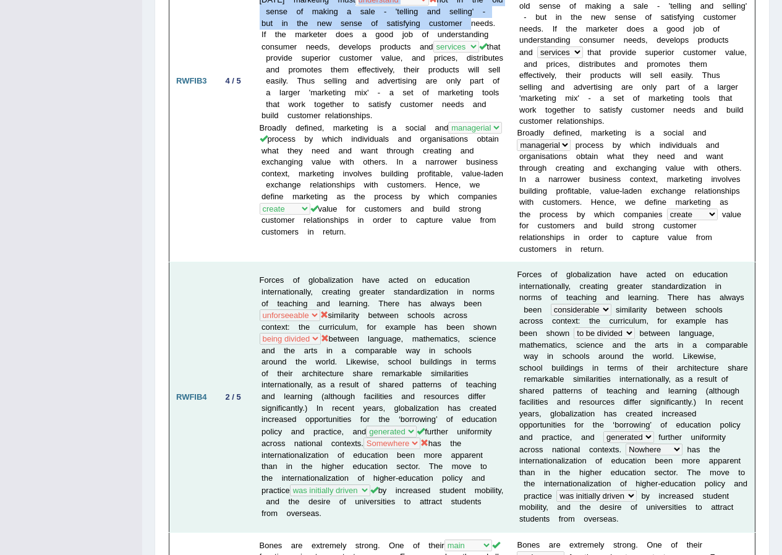
scroll to position [1237, 0]
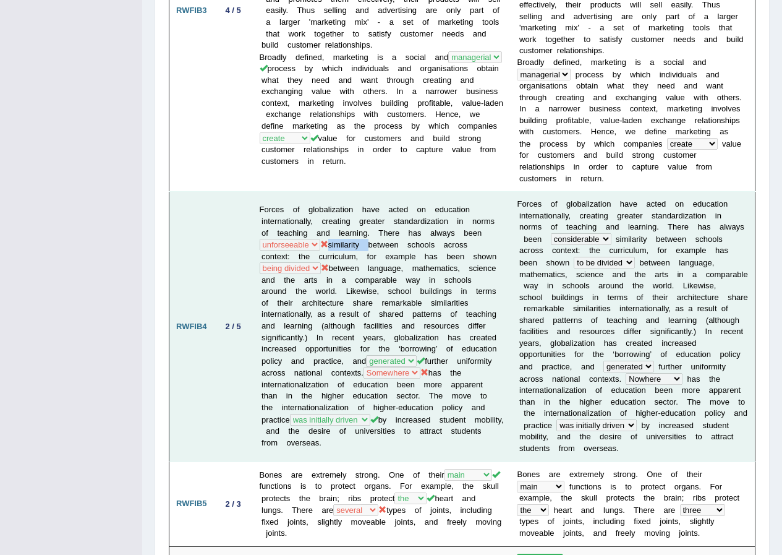
drag, startPoint x: 368, startPoint y: 179, endPoint x: 322, endPoint y: 180, distance: 45.8
click at [322, 192] on td "Forces of globalization have acted on education internationally, creating great…" at bounding box center [382, 327] width 258 height 270
drag, startPoint x: 473, startPoint y: 193, endPoint x: 327, endPoint y: 215, distance: 147.5
click at [327, 215] on td "Forces of globalization have acted on education internationally, creating great…" at bounding box center [382, 327] width 258 height 270
click at [434, 198] on td "Forces of globalization have acted on education internationally, creating great…" at bounding box center [382, 327] width 258 height 270
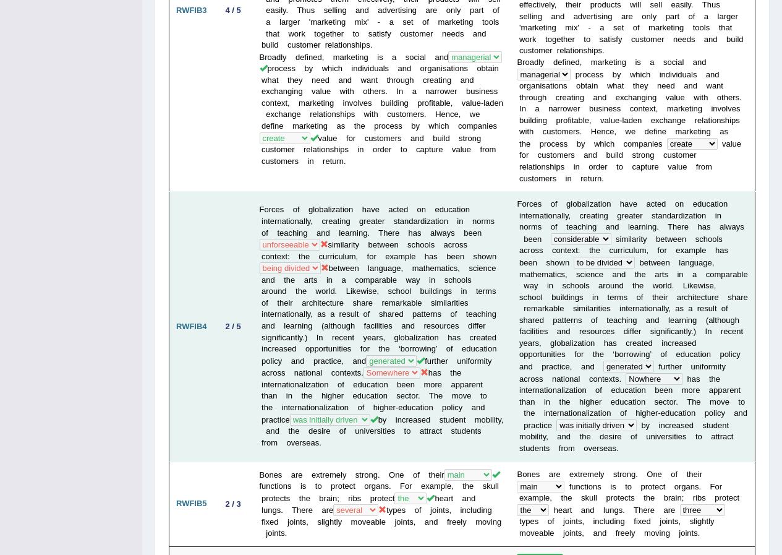
drag, startPoint x: 444, startPoint y: 195, endPoint x: 426, endPoint y: 195, distance: 17.9
click at [436, 195] on td "Forces of globalization have acted on education internationally, creating great…" at bounding box center [382, 327] width 258 height 270
drag, startPoint x: 421, startPoint y: 195, endPoint x: 459, endPoint y: 191, distance: 38.5
click at [459, 192] on td "Forces of globalization have acted on education internationally, creating great…" at bounding box center [382, 327] width 258 height 270
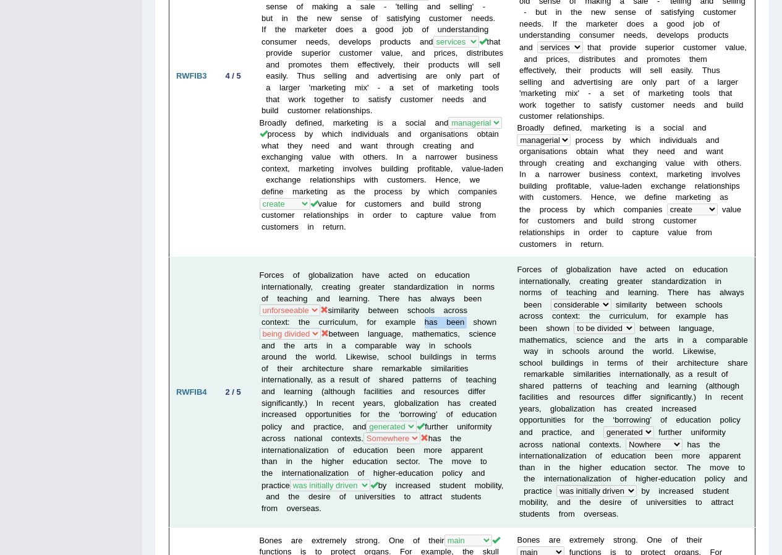
scroll to position [1360, 0]
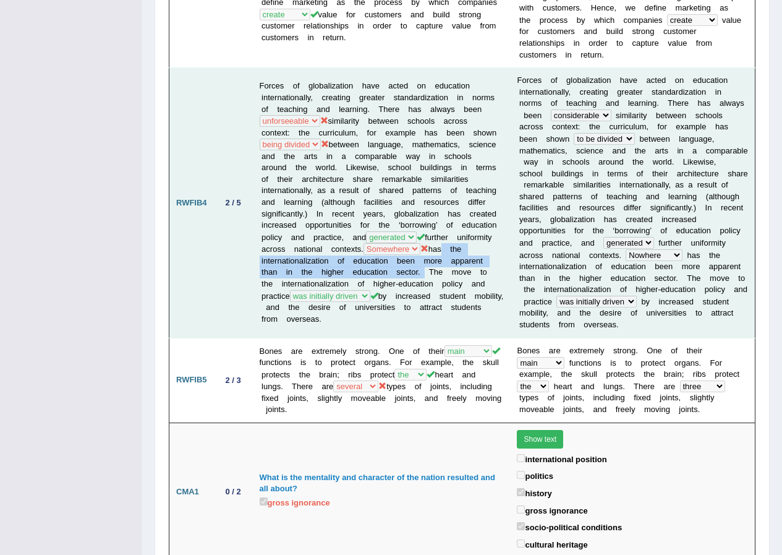
drag, startPoint x: 330, startPoint y: 226, endPoint x: 360, endPoint y: 191, distance: 46.0
click at [369, 194] on td "Forces of globalization have acted on education internationally, creating great…" at bounding box center [382, 203] width 258 height 270
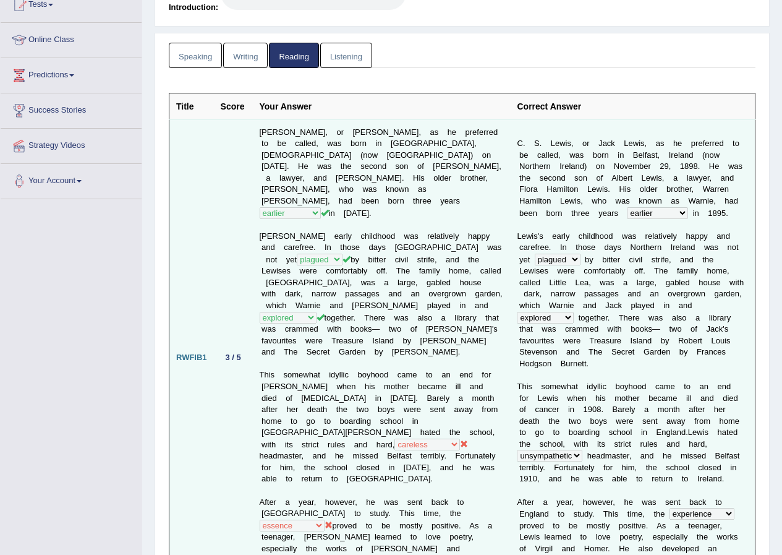
scroll to position [0, 0]
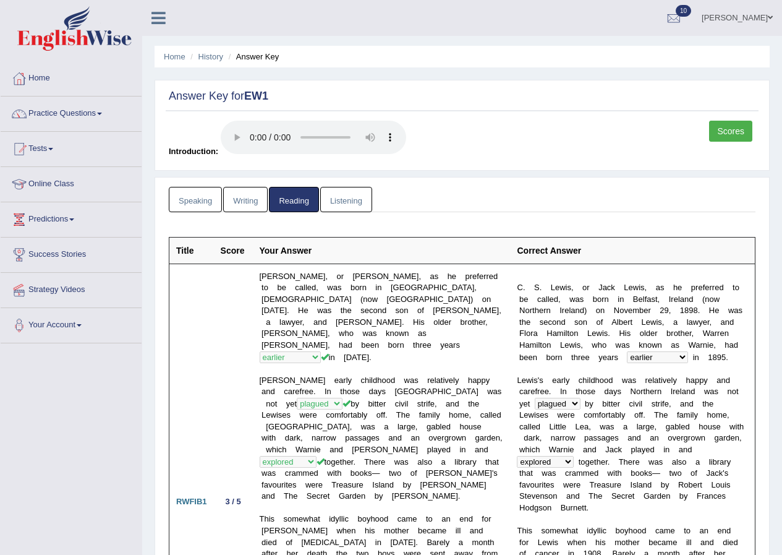
click at [711, 23] on link "Puja Poudel Adhikari" at bounding box center [738, 16] width 90 height 32
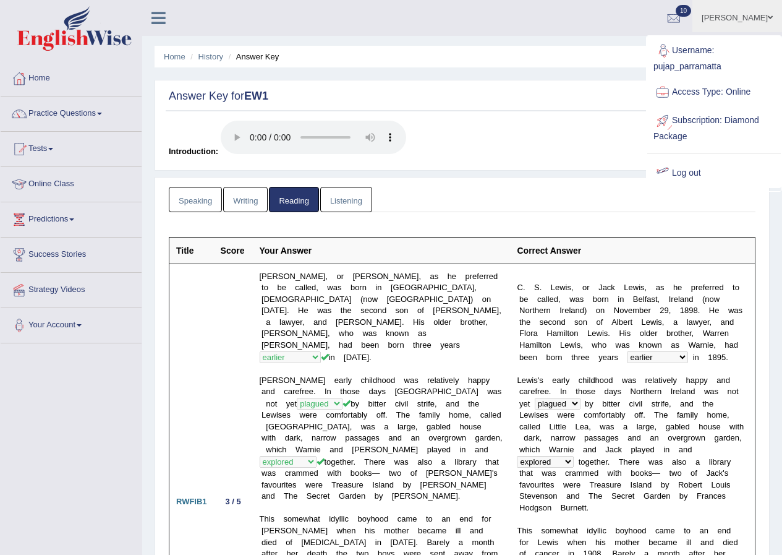
click at [695, 177] on link "Log out" at bounding box center [714, 173] width 134 height 28
